Goal: Navigation & Orientation: Find specific page/section

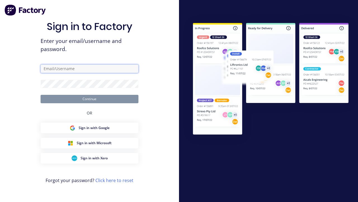
click at [90, 68] on input "text" at bounding box center [90, 68] width 98 height 8
type input "[PERSON_NAME][EMAIL_ADDRESS][DOMAIN_NAME]"
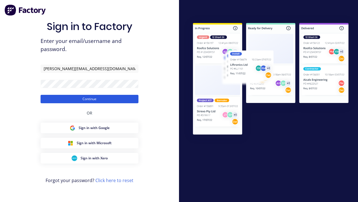
click at [90, 99] on button "Continue" at bounding box center [90, 99] width 98 height 8
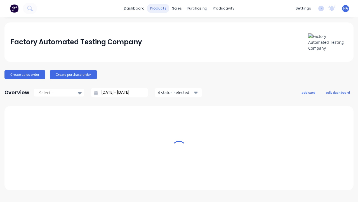
click at [160, 8] on div "products" at bounding box center [159, 8] width 22 height 8
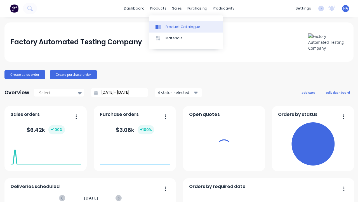
click at [186, 27] on div "Product Catalogue" at bounding box center [183, 26] width 35 height 5
